Goal: Task Accomplishment & Management: Complete application form

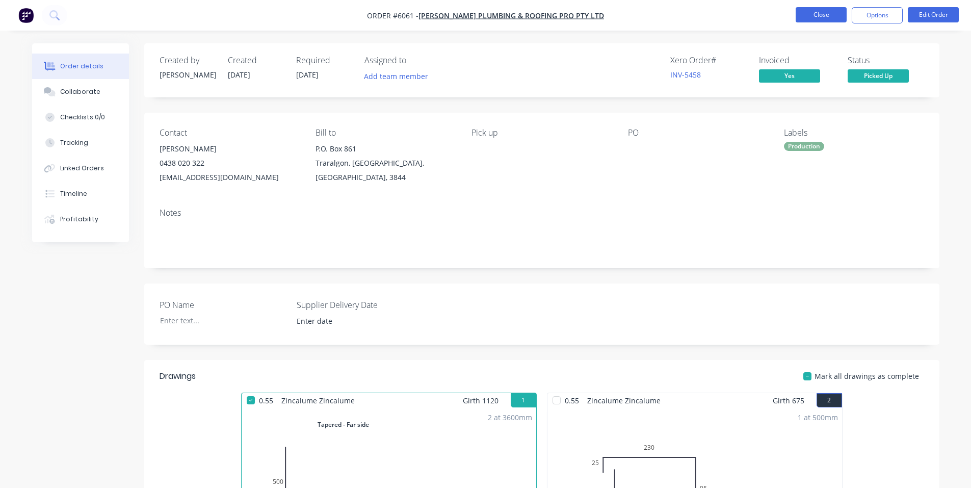
click at [826, 16] on button "Close" at bounding box center [821, 14] width 51 height 15
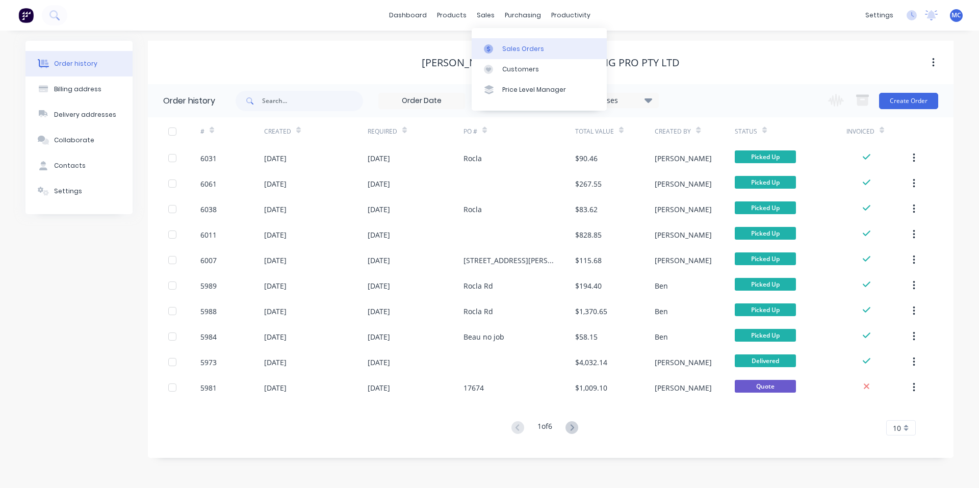
click at [507, 46] on div "Sales Orders" at bounding box center [523, 48] width 42 height 9
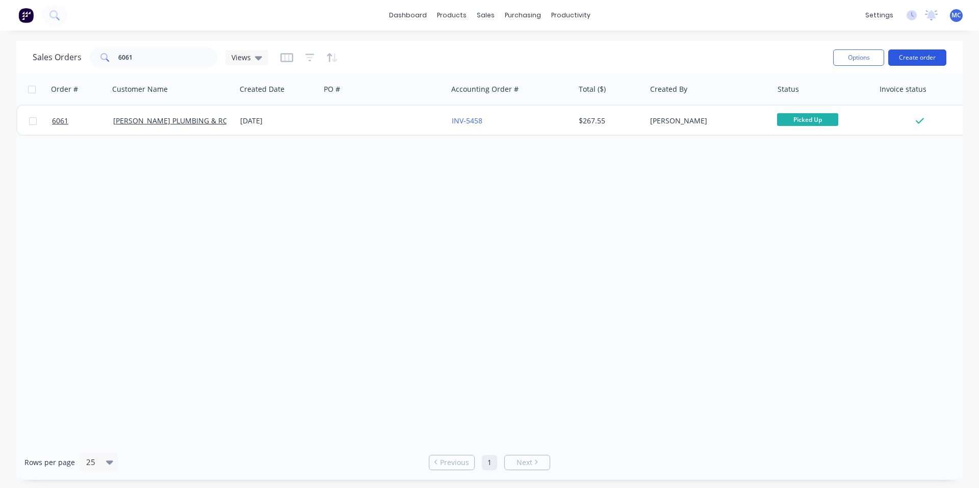
click at [923, 59] on button "Create order" at bounding box center [917, 57] width 58 height 16
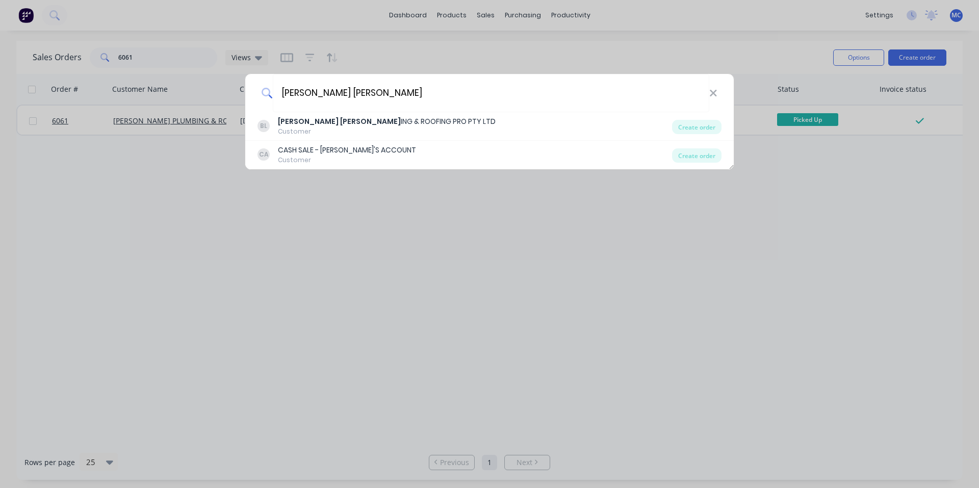
type input "[PERSON_NAME] [PERSON_NAME]"
click at [714, 93] on icon at bounding box center [712, 93] width 7 height 7
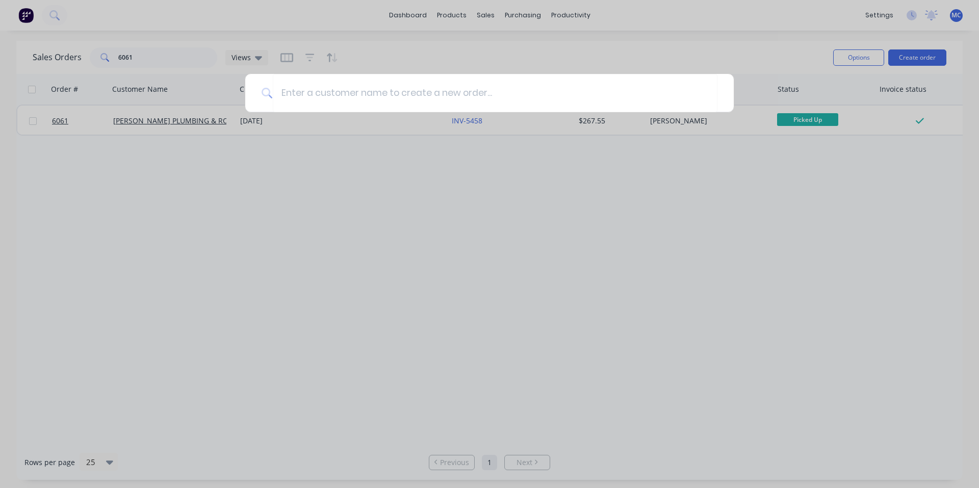
click at [751, 29] on div at bounding box center [489, 244] width 979 height 488
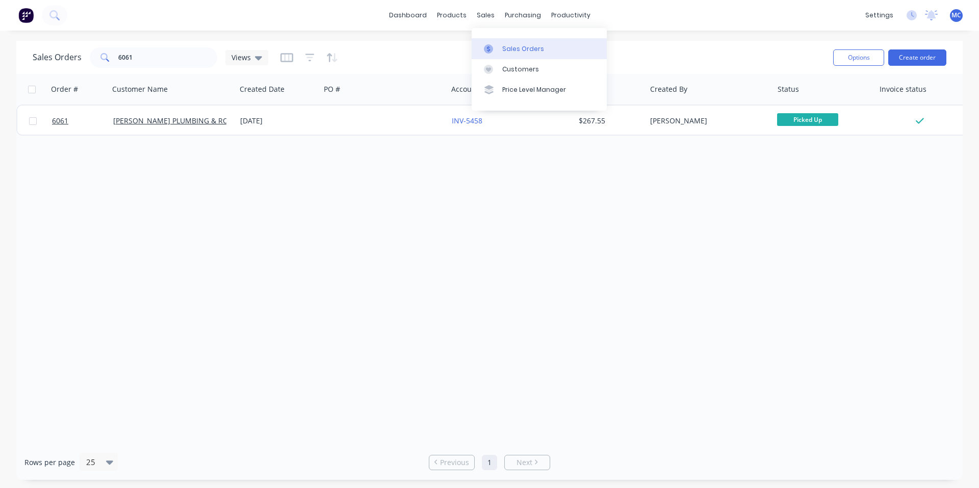
click at [519, 50] on div "Sales Orders" at bounding box center [523, 48] width 42 height 9
click at [526, 46] on div "Sales Orders" at bounding box center [523, 48] width 42 height 9
drag, startPoint x: 157, startPoint y: 58, endPoint x: 74, endPoint y: 58, distance: 83.1
click at [74, 55] on div "Sales Orders 6061 Views" at bounding box center [150, 57] width 235 height 20
type input "6080"
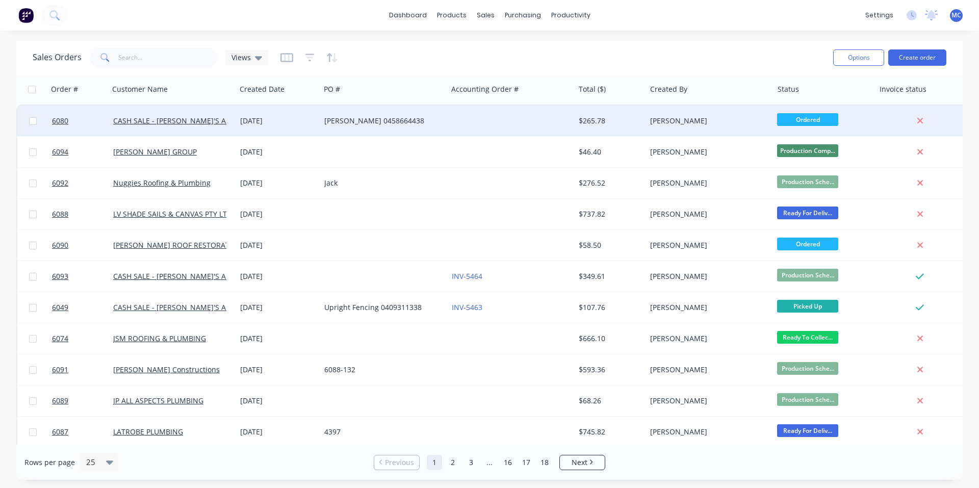
click at [156, 113] on div "CASH SALE - [PERSON_NAME]'S ACCOUNT" at bounding box center [172, 120] width 127 height 31
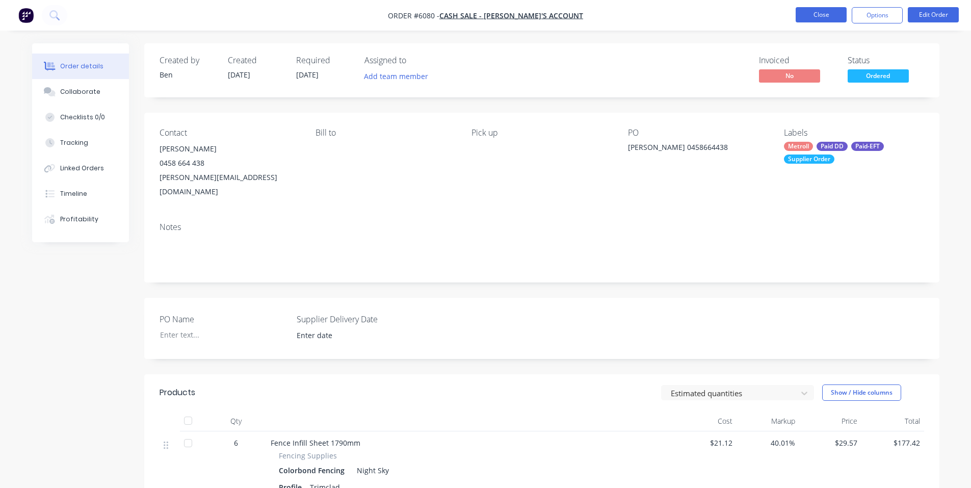
click at [835, 11] on button "Close" at bounding box center [821, 14] width 51 height 15
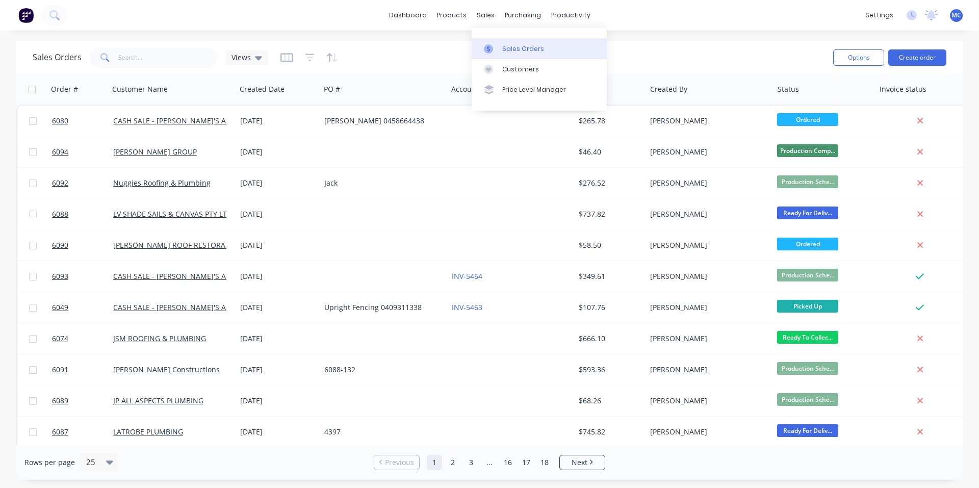
click at [506, 42] on link "Sales Orders" at bounding box center [538, 48] width 135 height 20
click at [918, 52] on button "Create order" at bounding box center [917, 57] width 58 height 16
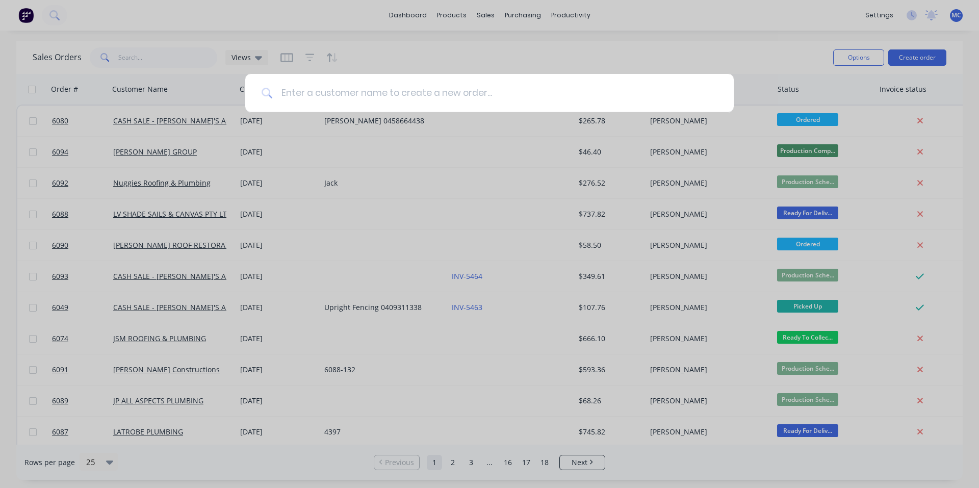
click at [458, 93] on input at bounding box center [495, 93] width 444 height 38
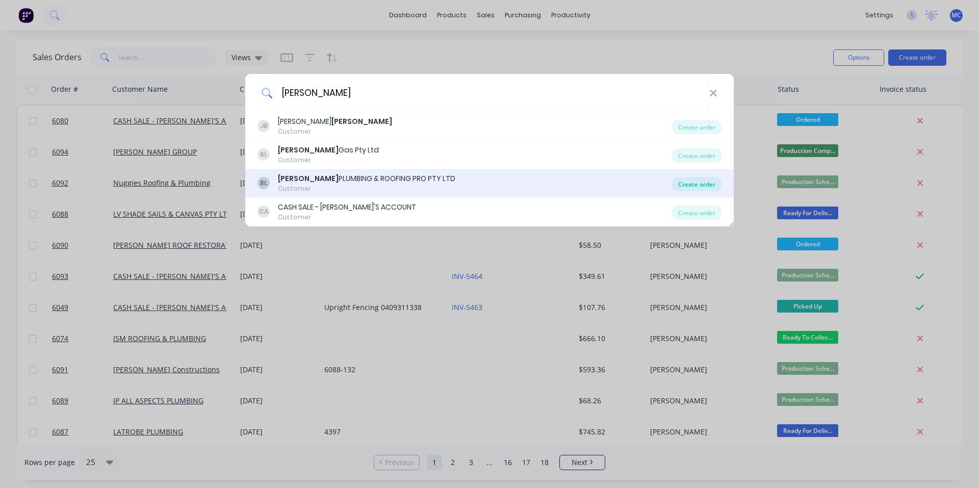
type input "[PERSON_NAME]"
click at [709, 182] on div "Create order" at bounding box center [696, 184] width 49 height 14
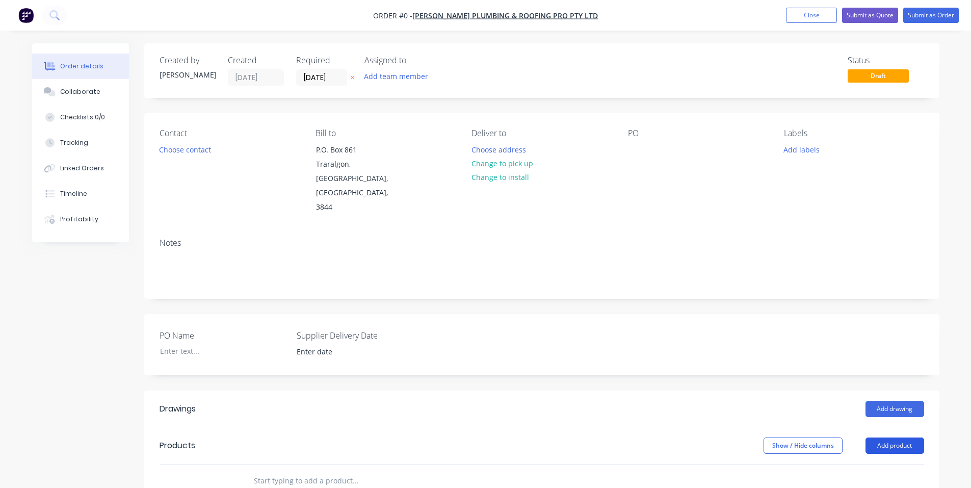
click at [905, 437] on button "Add product" at bounding box center [894, 445] width 59 height 16
click at [860, 464] on div "Product catalogue" at bounding box center [875, 471] width 78 height 15
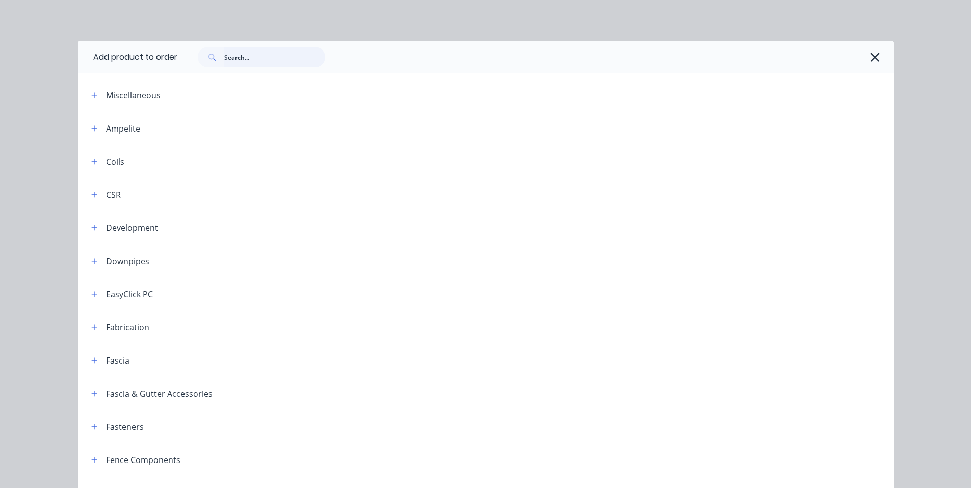
click at [270, 62] on input "text" at bounding box center [274, 57] width 101 height 20
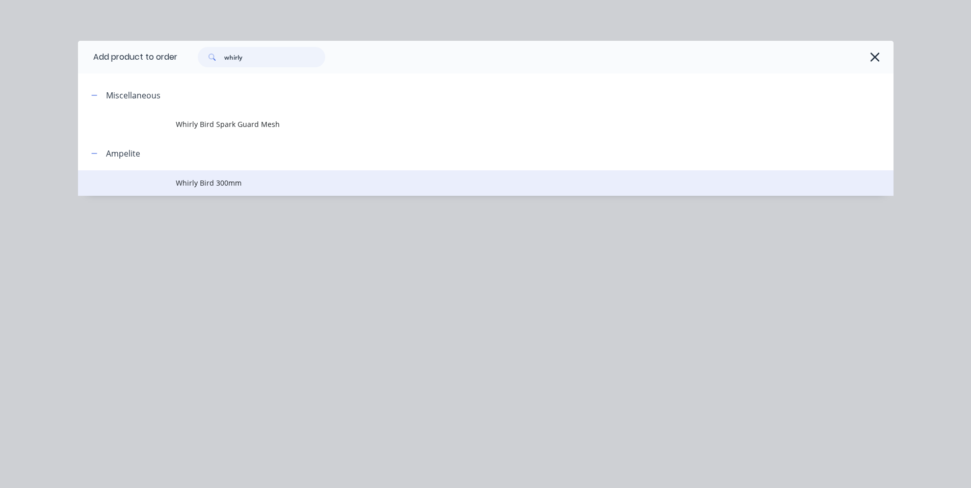
type input "whirly"
click at [198, 179] on span "Whirly Bird 300mm" at bounding box center [463, 182] width 574 height 11
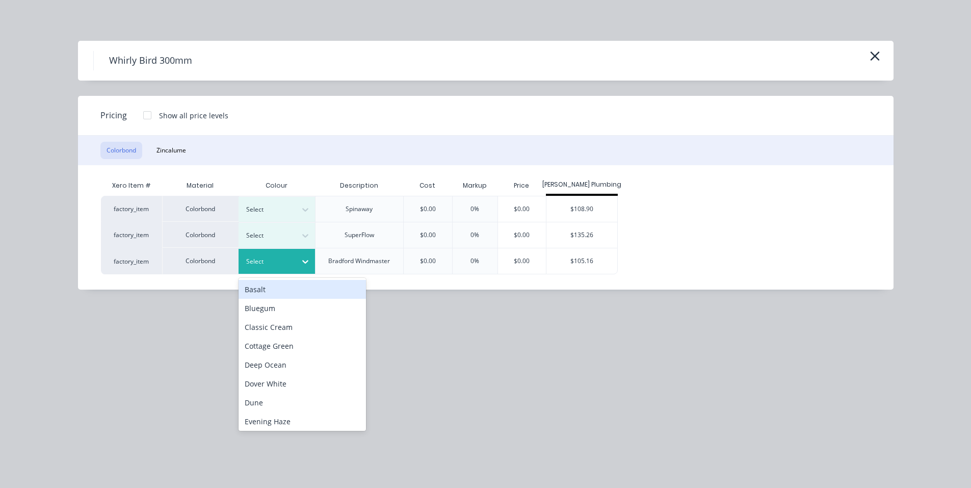
click at [275, 257] on div at bounding box center [269, 261] width 46 height 11
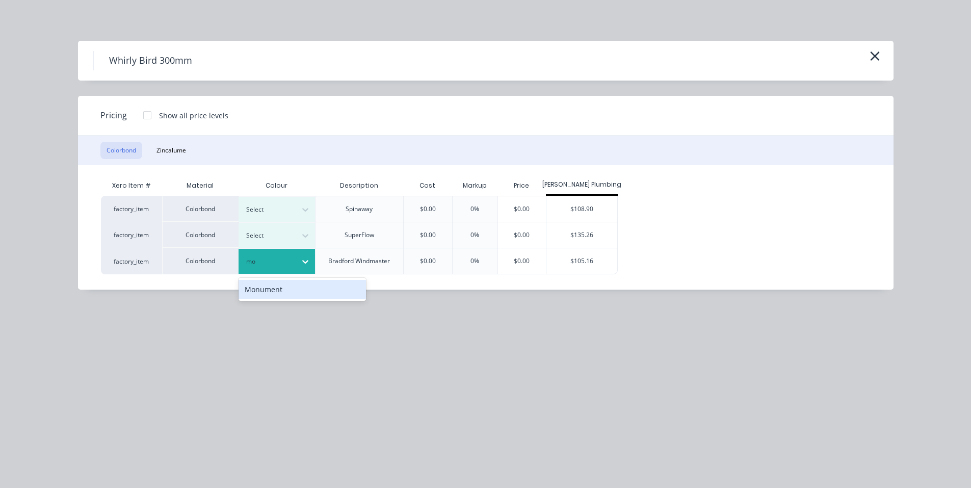
type input "mon"
click at [291, 286] on div "Monument" at bounding box center [302, 289] width 127 height 19
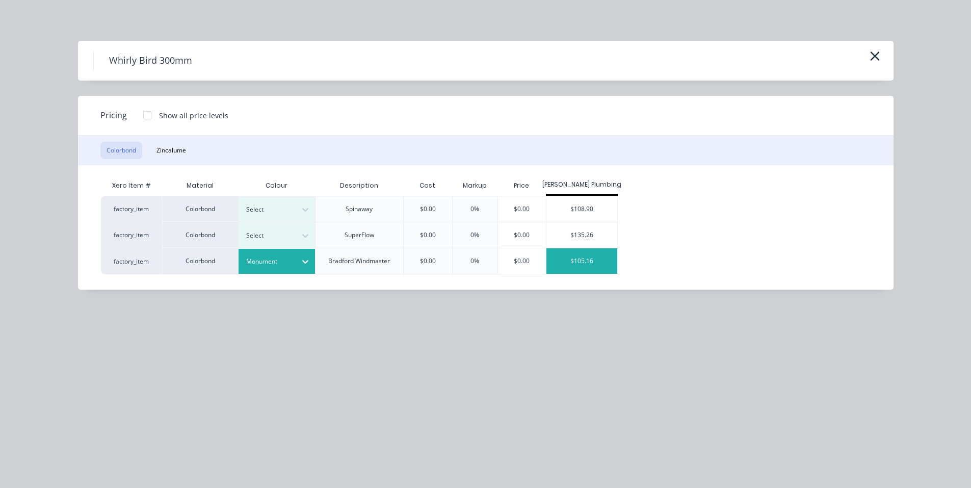
click at [590, 261] on div "$105.16" at bounding box center [581, 260] width 71 height 25
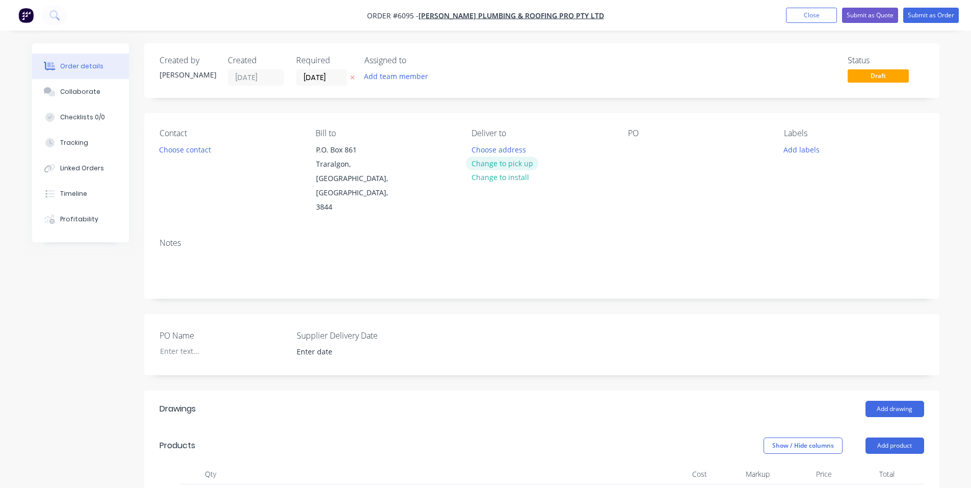
click at [513, 157] on button "Change to pick up" at bounding box center [502, 163] width 72 height 14
click at [640, 149] on div at bounding box center [636, 149] width 16 height 15
click at [937, 9] on button "Submit as Order" at bounding box center [931, 15] width 56 height 15
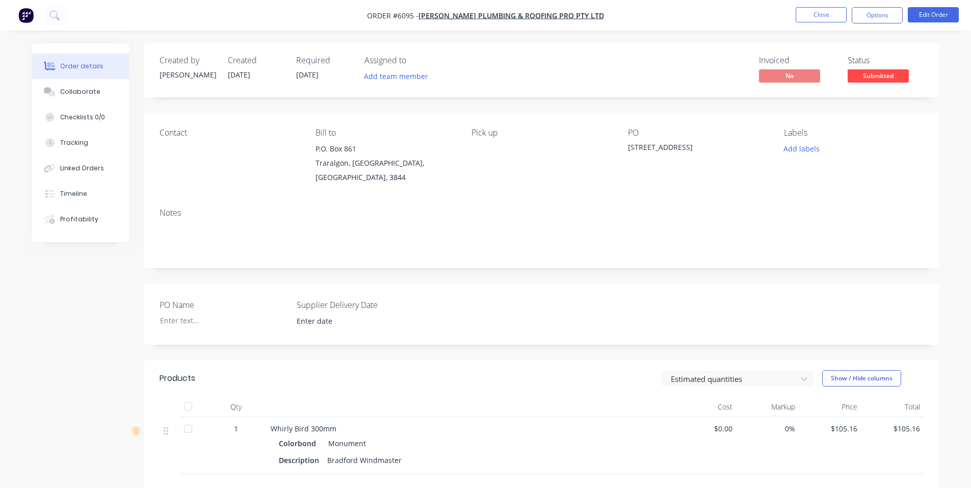
click at [875, 70] on span "Submitted" at bounding box center [878, 75] width 61 height 13
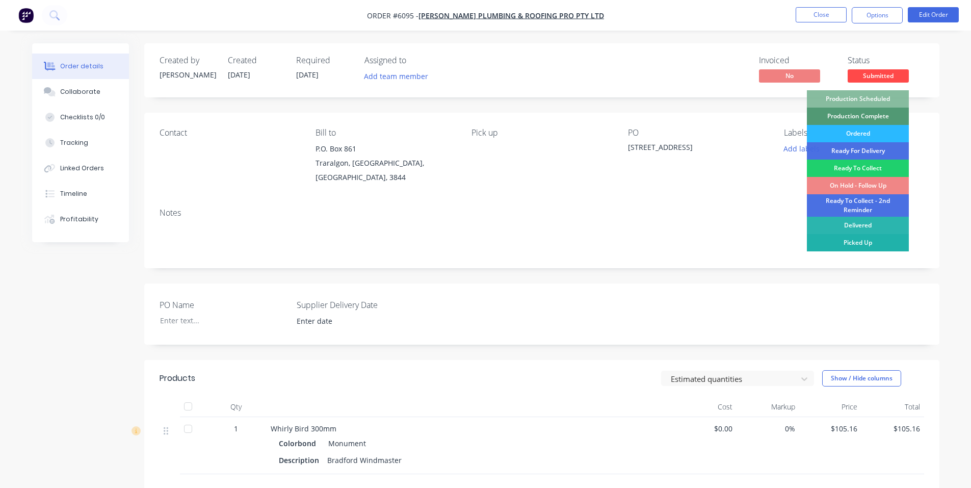
click at [877, 239] on div "Picked Up" at bounding box center [858, 242] width 102 height 17
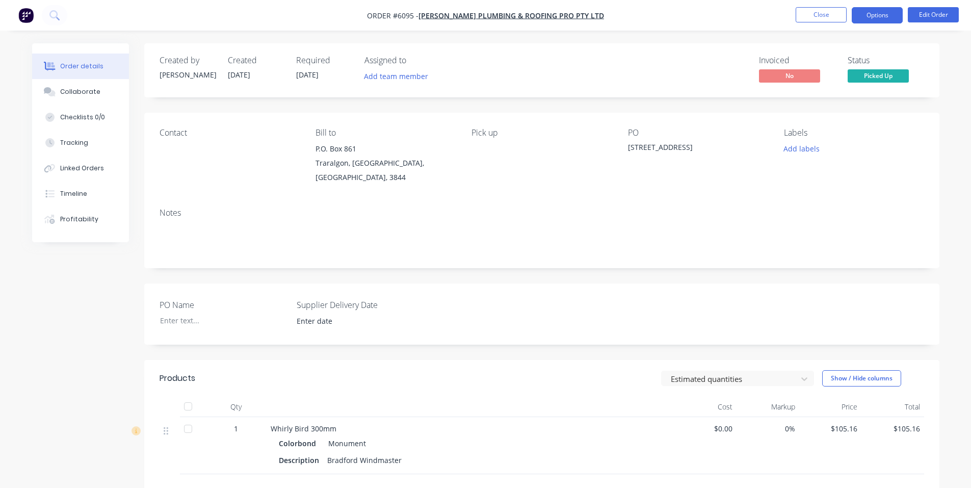
click at [870, 16] on button "Options" at bounding box center [877, 15] width 51 height 16
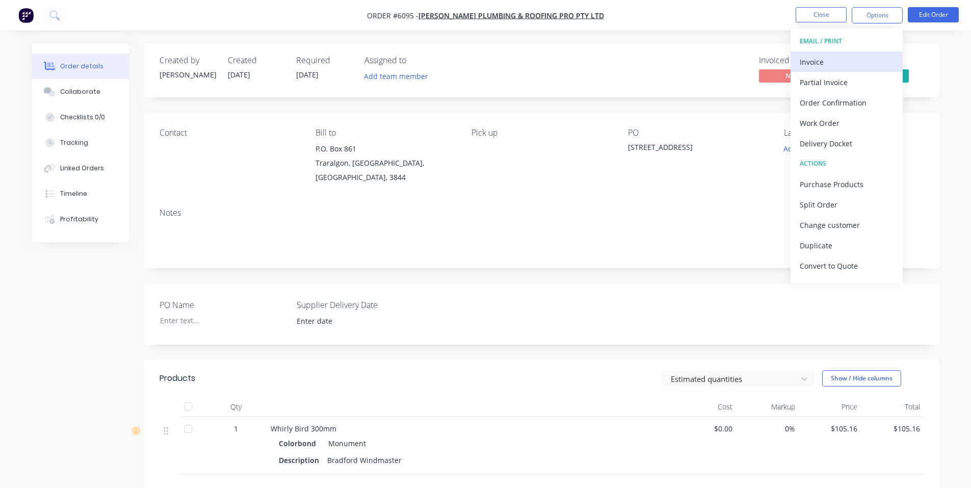
click at [819, 62] on div "Invoice" at bounding box center [847, 62] width 94 height 15
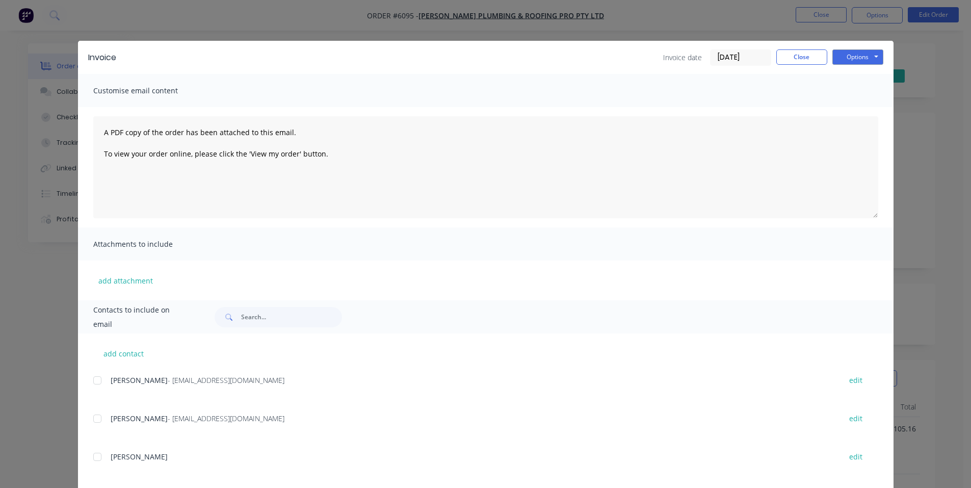
click at [91, 422] on div at bounding box center [97, 418] width 20 height 20
click at [854, 59] on button "Options" at bounding box center [857, 56] width 51 height 15
click at [847, 103] on button "Email" at bounding box center [864, 108] width 65 height 17
click at [860, 50] on button "Options" at bounding box center [857, 56] width 51 height 15
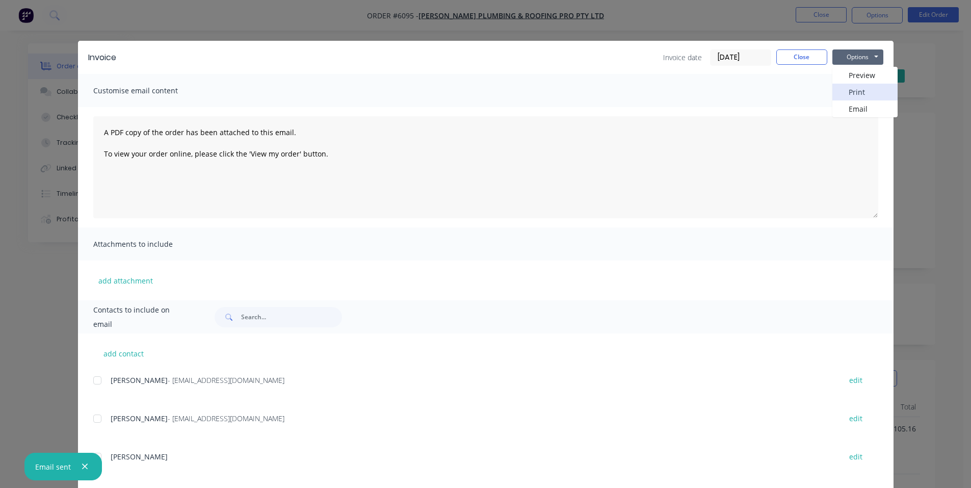
click at [864, 91] on button "Print" at bounding box center [864, 92] width 65 height 17
click at [789, 57] on button "Close" at bounding box center [801, 56] width 51 height 15
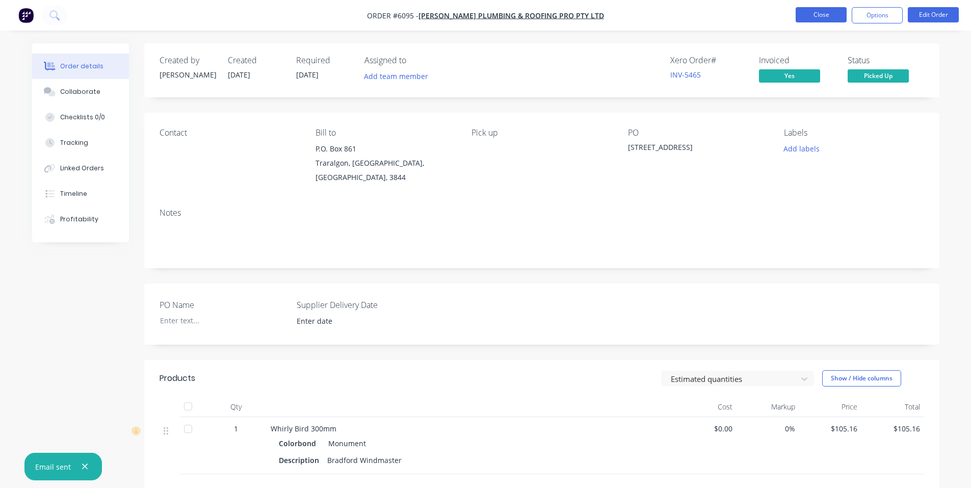
click at [813, 15] on button "Close" at bounding box center [821, 14] width 51 height 15
